Goal: Check status: Check status

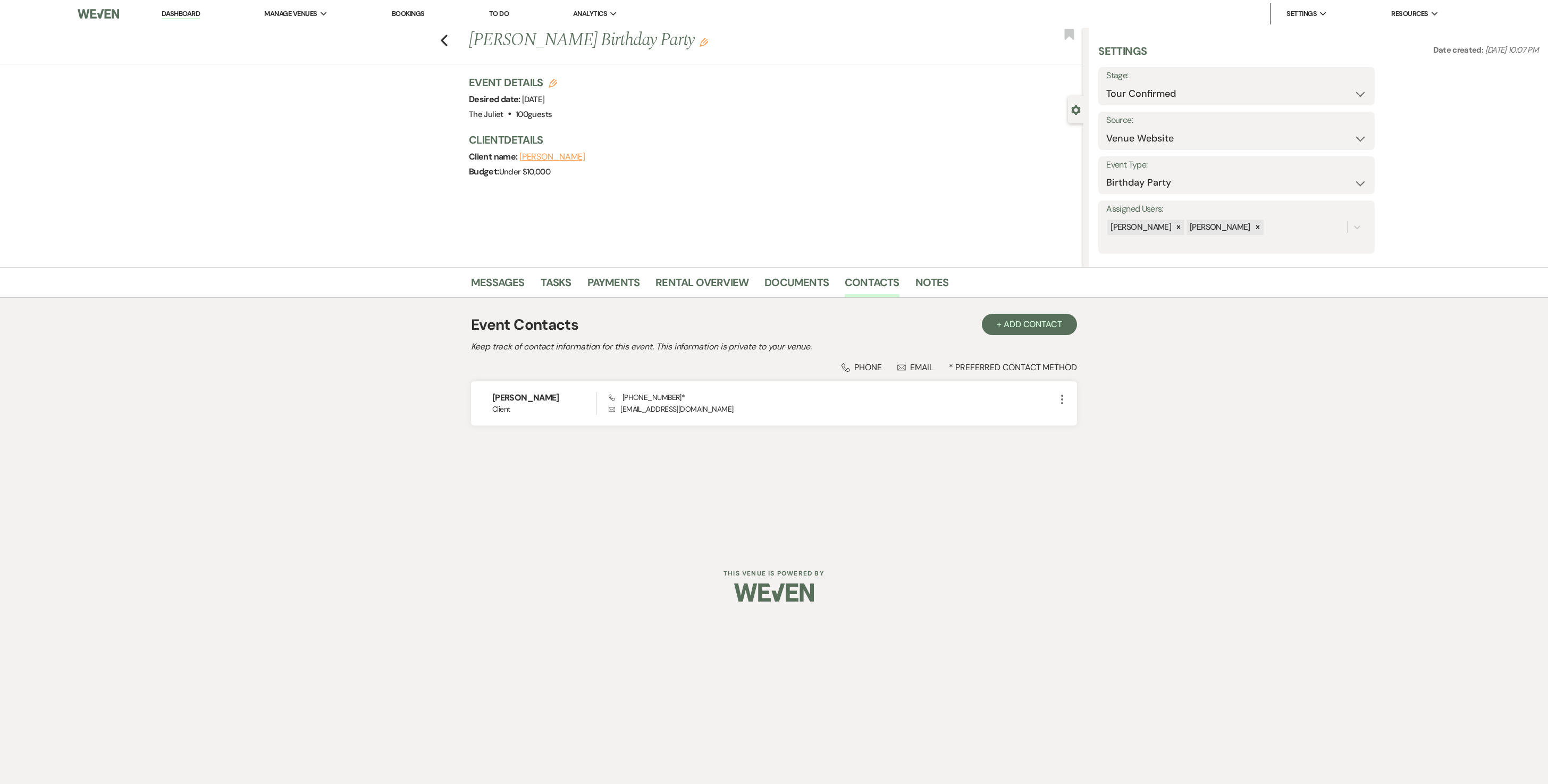
select select "4"
select select "5"
select select "4"
click at [676, 31] on link "The Juliet" at bounding box center [626, 34] width 106 height 21
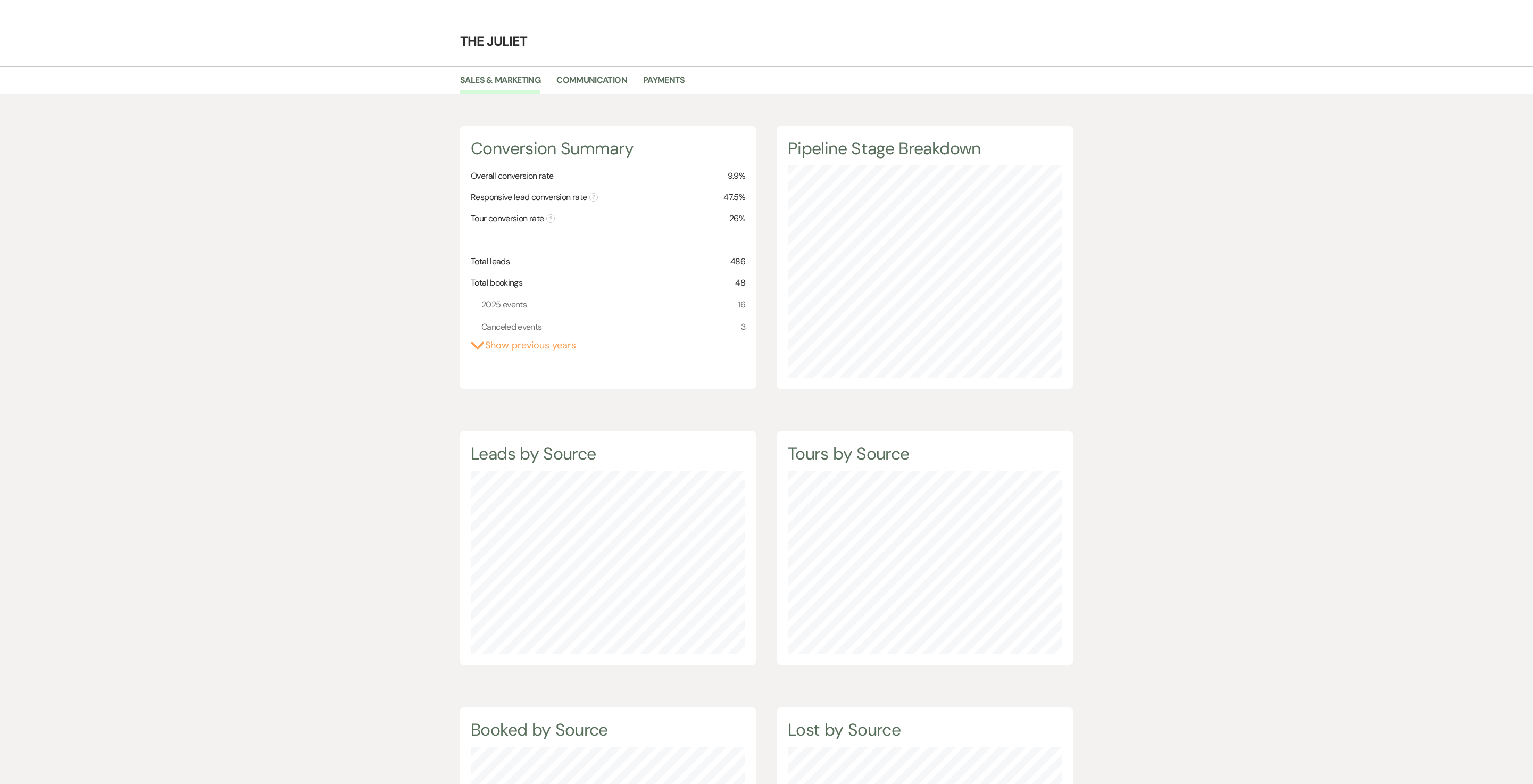
scroll to position [24, 0]
click at [505, 349] on button "Expand Show previous years" at bounding box center [524, 341] width 105 height 14
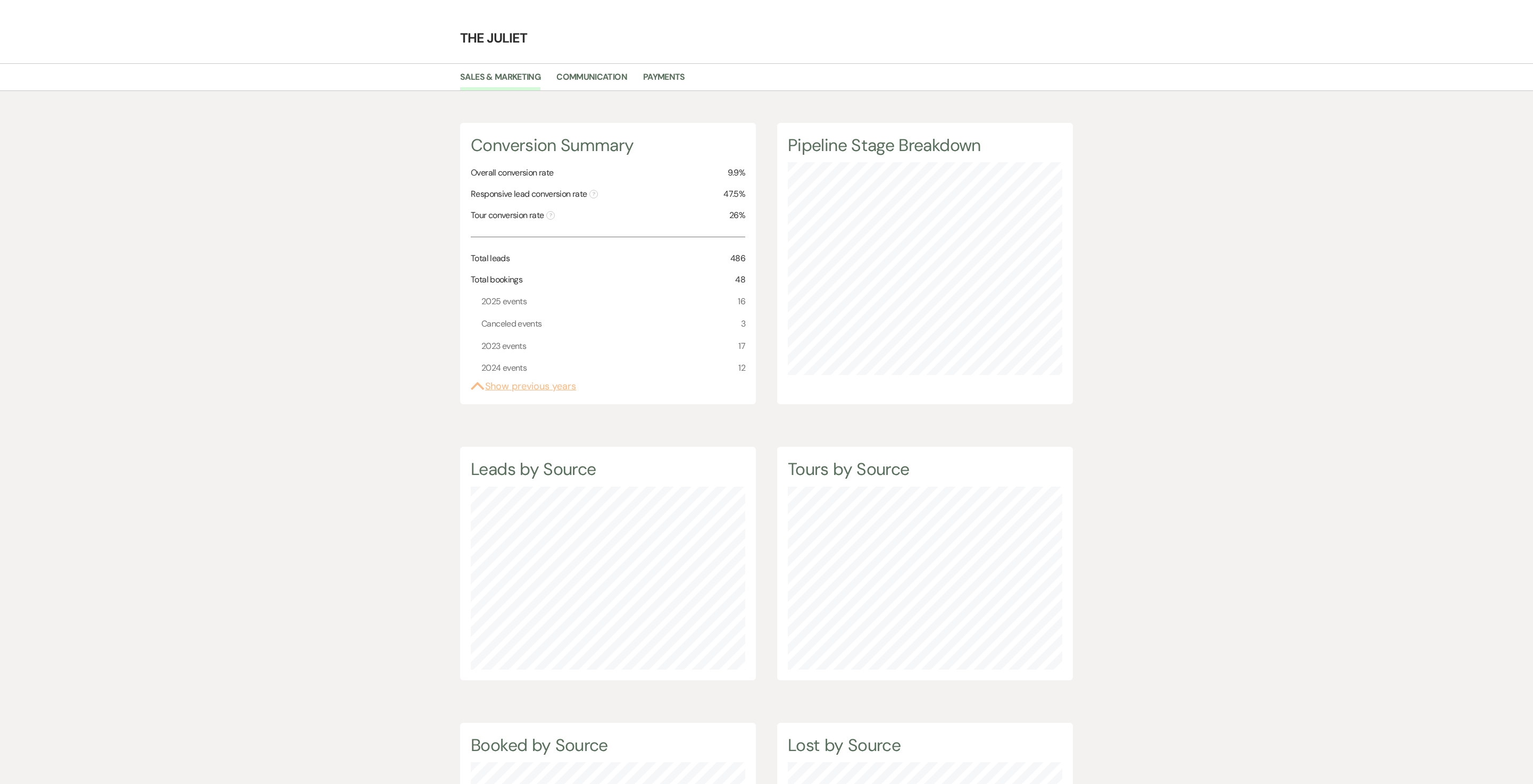
click at [524, 393] on button "Collapse Show previous years" at bounding box center [524, 386] width 105 height 14
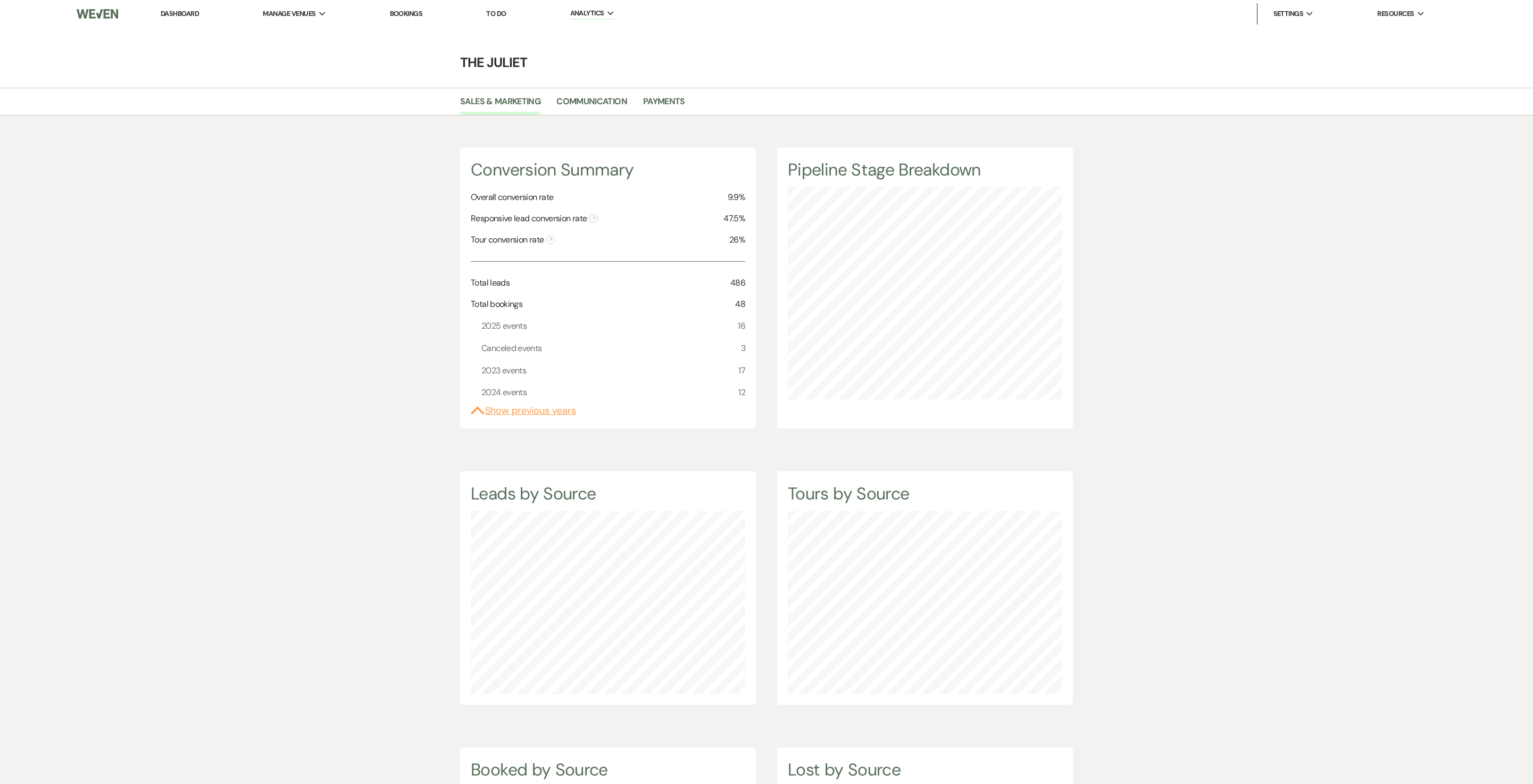
scroll to position [0, 0]
click at [673, 109] on link "Payments" at bounding box center [664, 104] width 42 height 20
select select "2025"
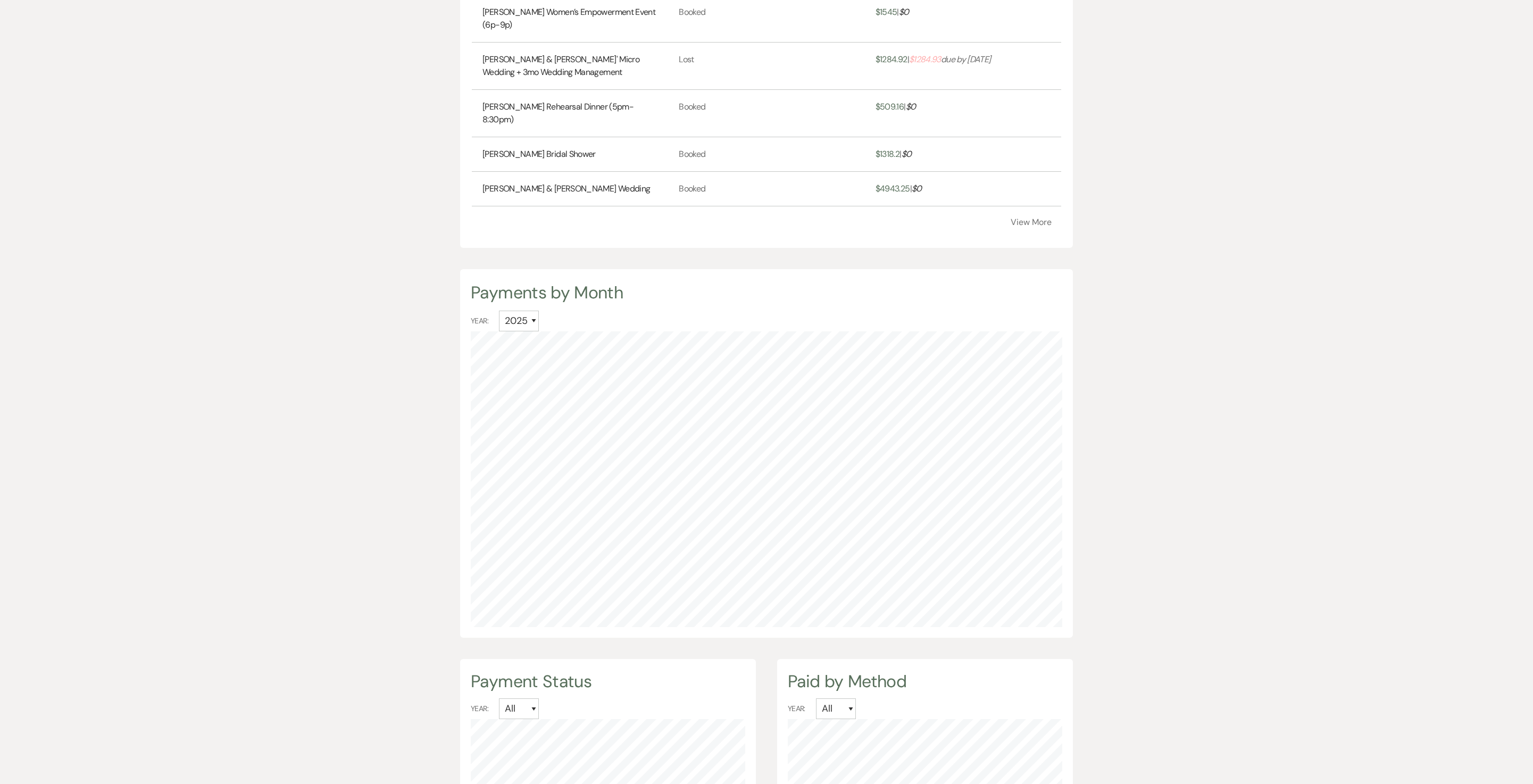
scroll to position [416, 0]
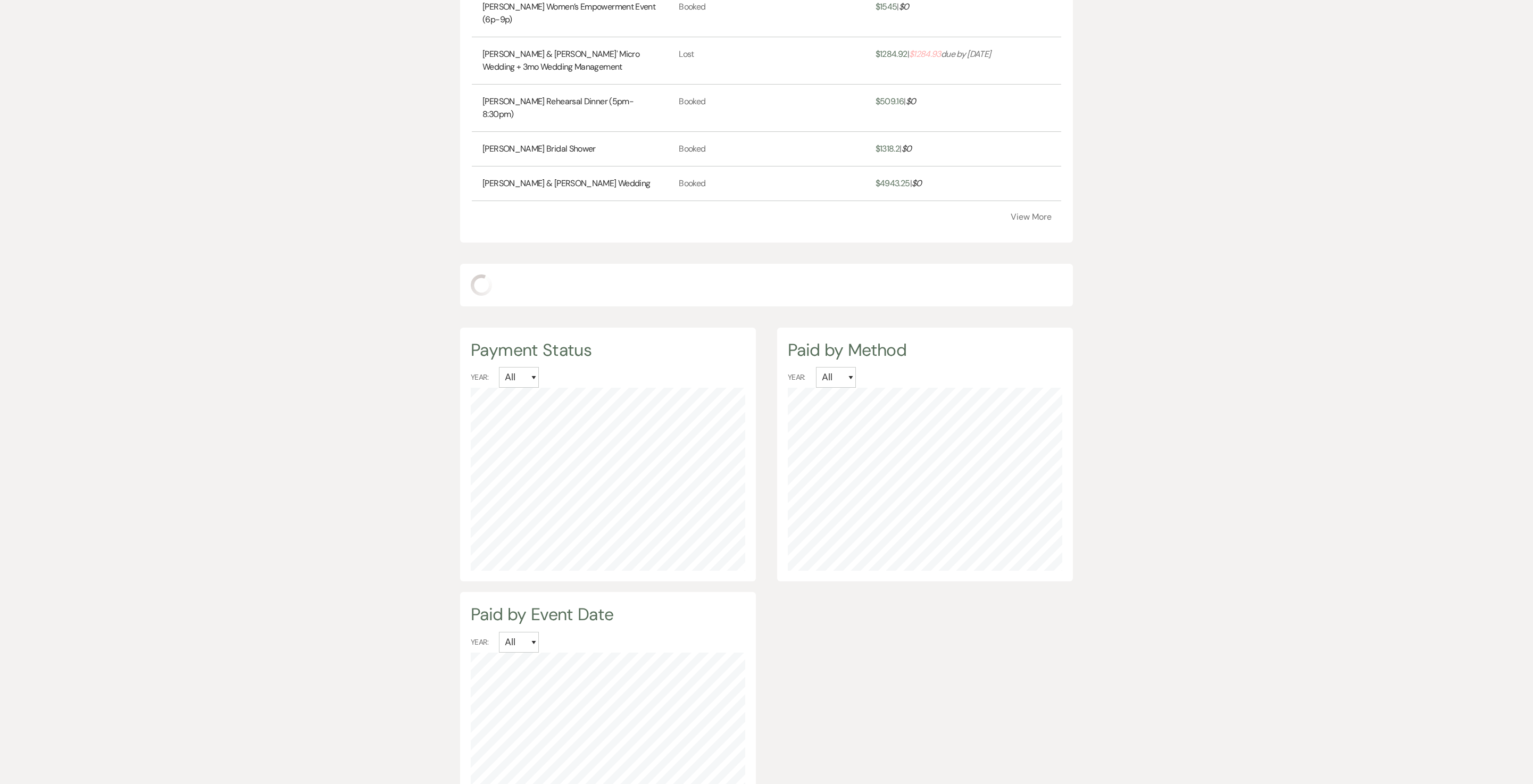
select select "2024"
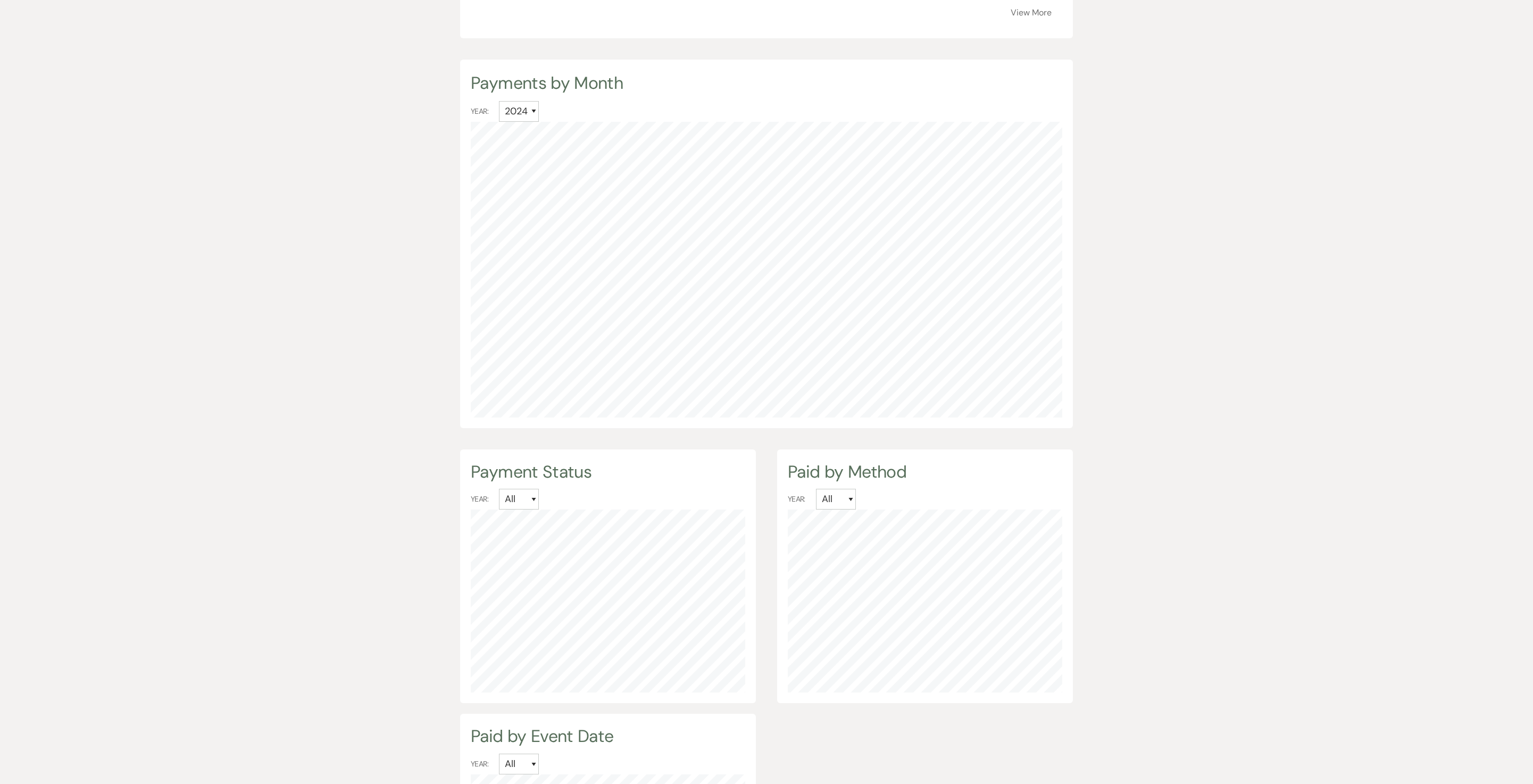
scroll to position [608, 0]
select select "2023"
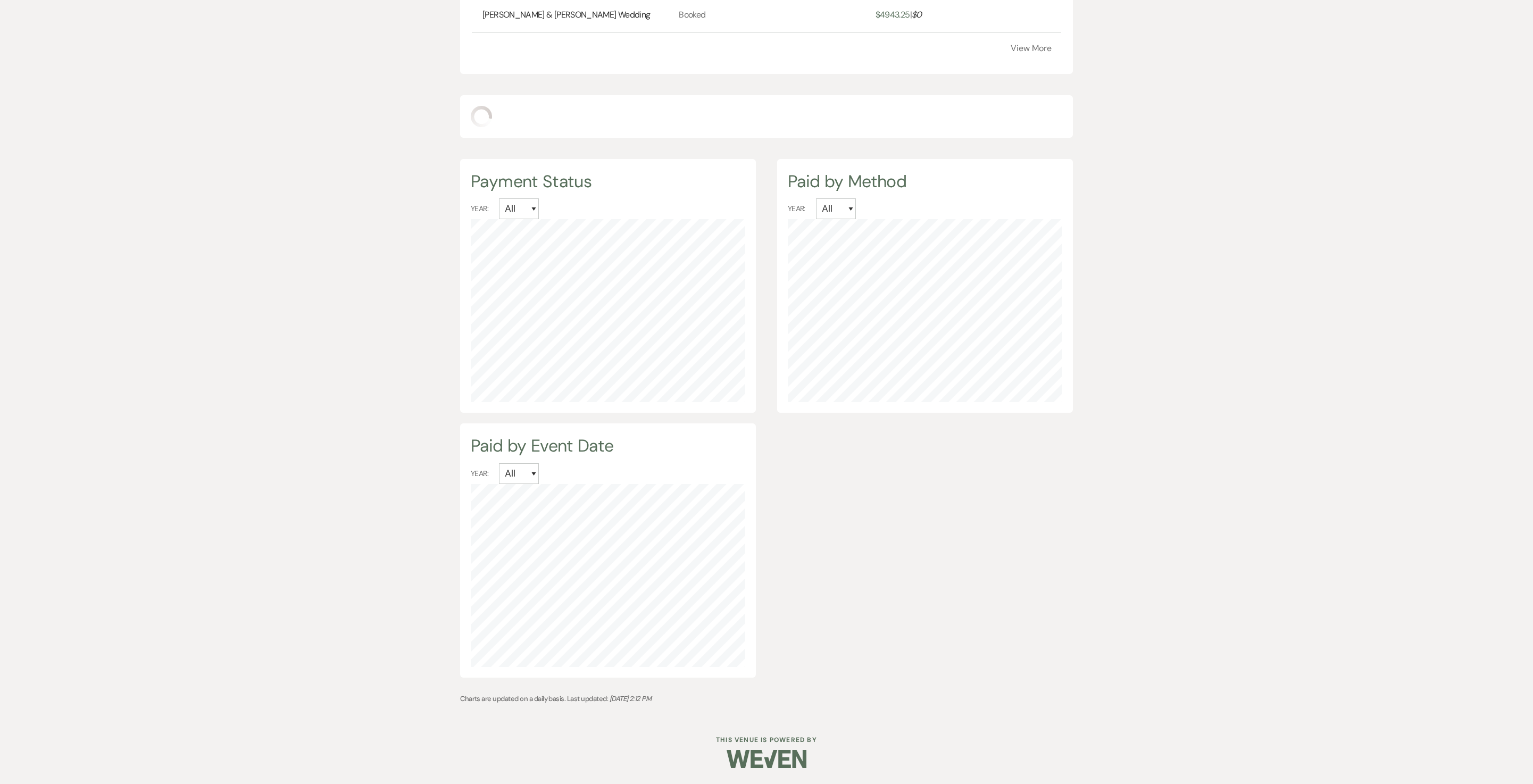
select select "2022"
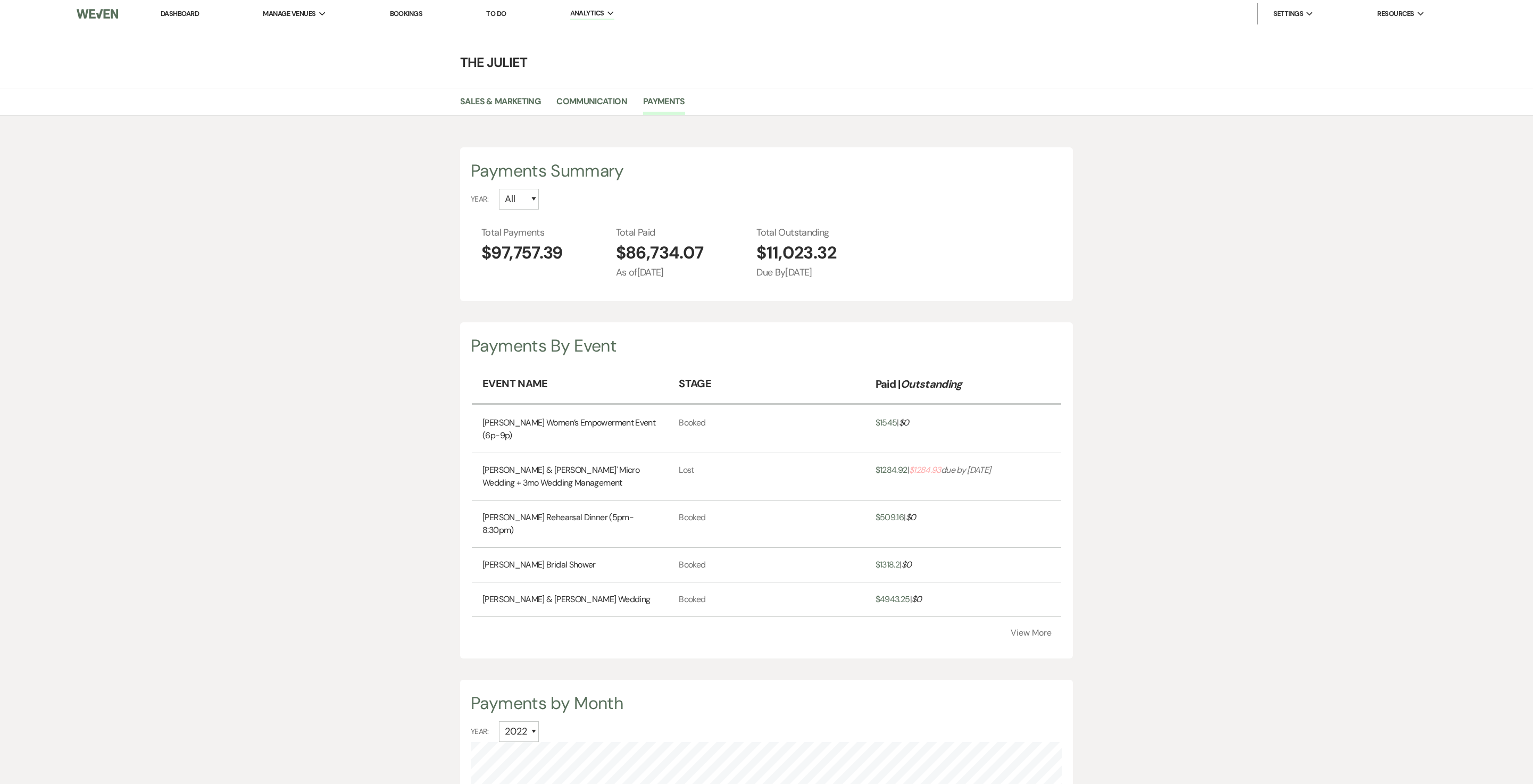
scroll to position [0, 0]
select select "2022"
